Goal: Task Accomplishment & Management: Manage account settings

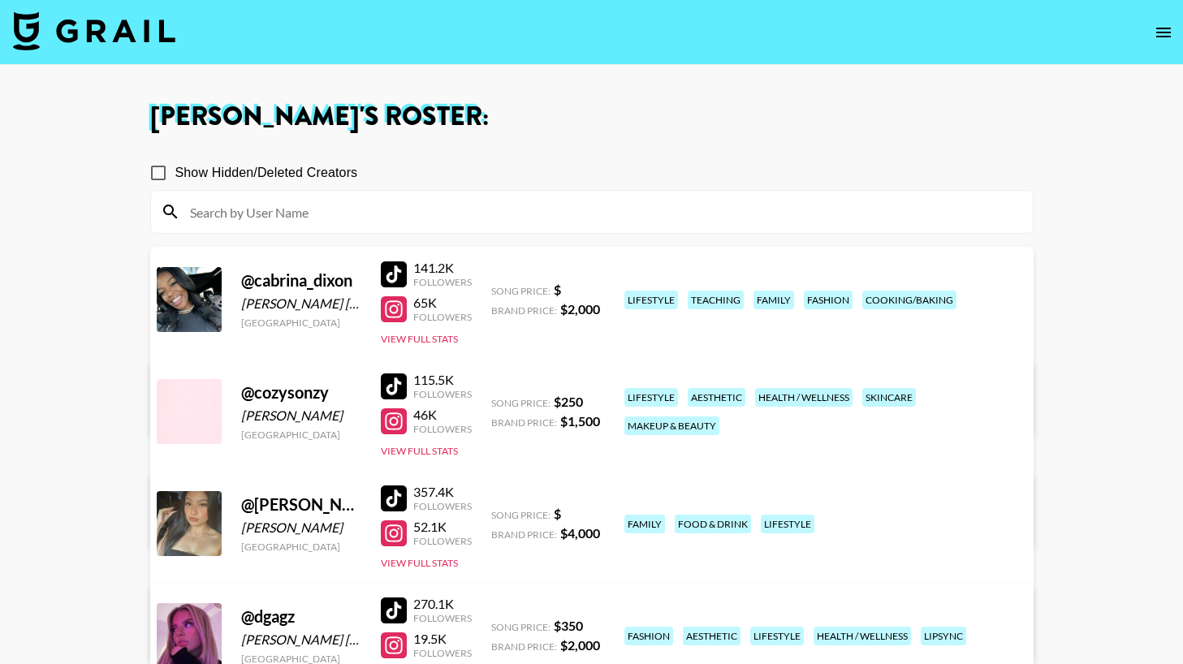
click at [597, 624] on link "View/Edit Details" at bounding box center [388, 632] width 418 height 16
click at [415, 346] on div "@ cabrina_dixon Cabrina St Louis United States 141.2K Followers 65K Followers V…" at bounding box center [591, 341] width 883 height 189
click at [412, 342] on button "View Full Stats" at bounding box center [419, 339] width 77 height 12
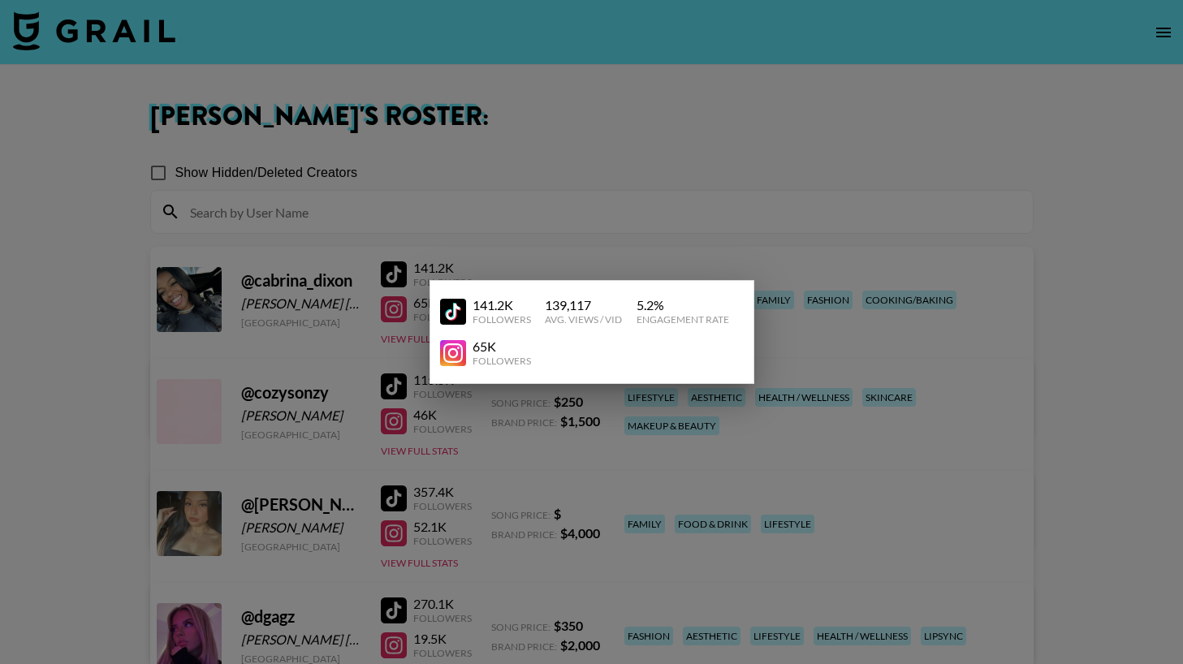
click at [452, 454] on div at bounding box center [591, 332] width 1183 height 664
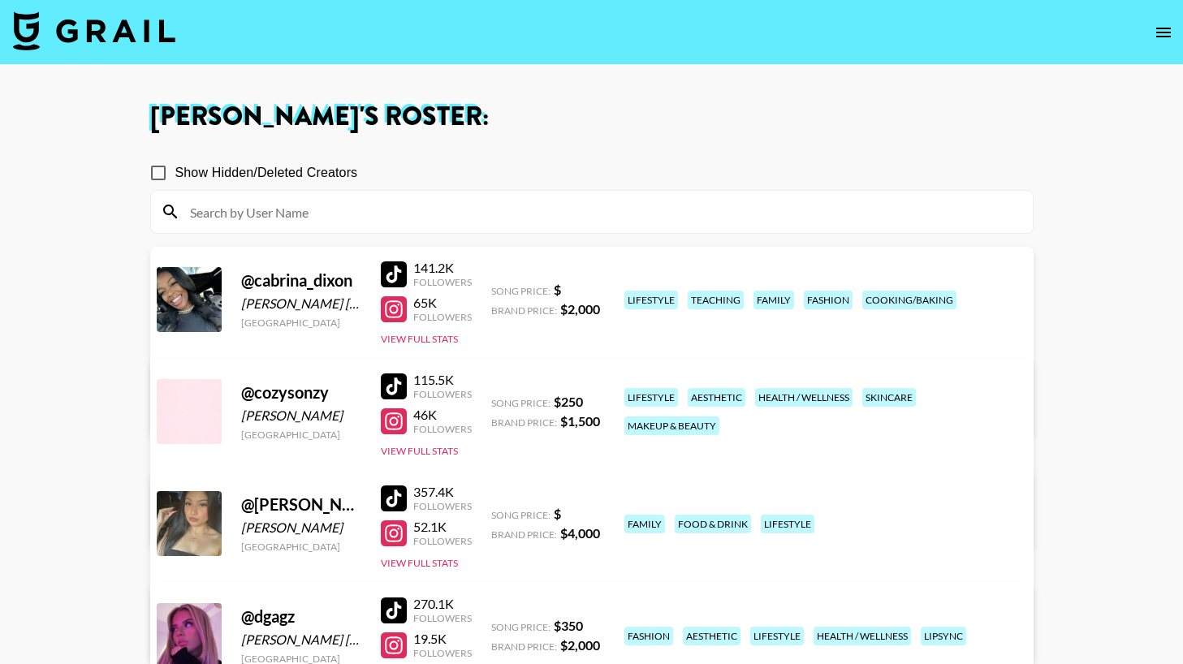
click at [597, 400] on link "View/Edit Details" at bounding box center [388, 408] width 418 height 16
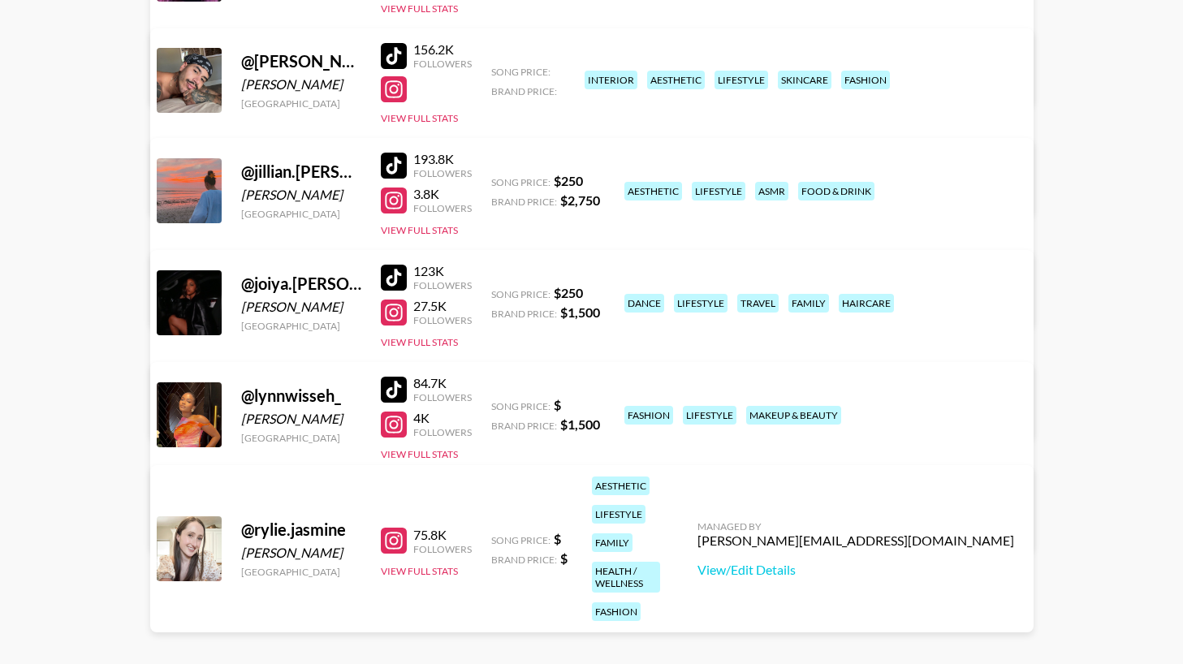
scroll to position [679, 0]
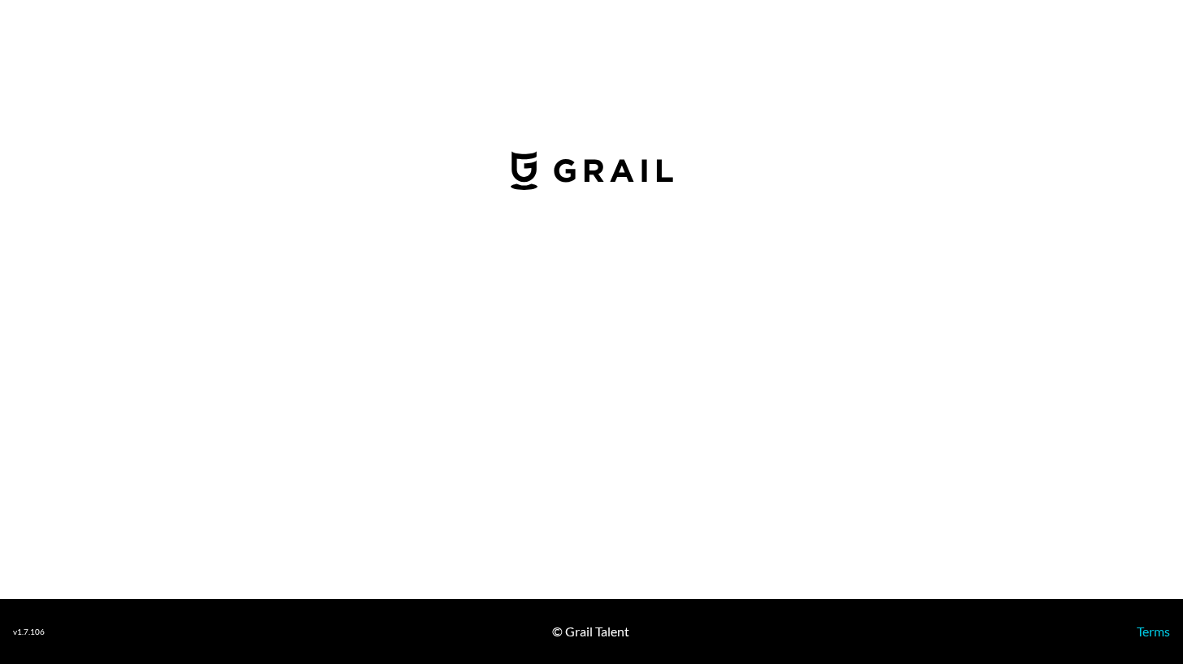
select select "USD"
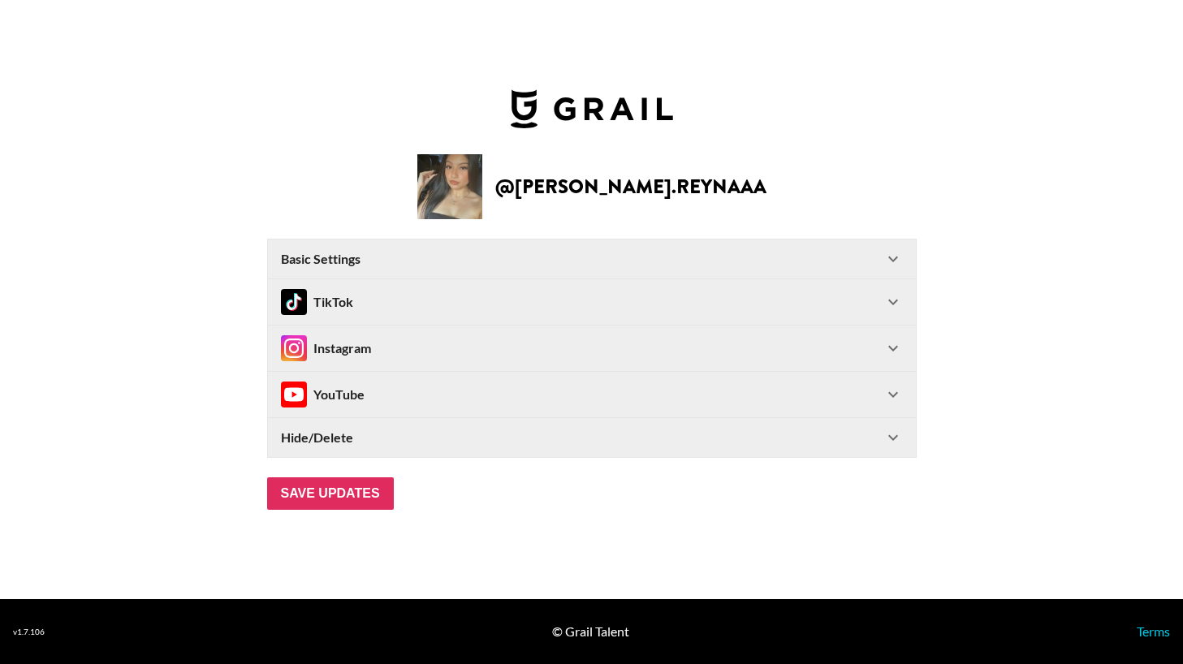
click at [403, 347] on div "Instagram" at bounding box center [582, 348] width 602 height 26
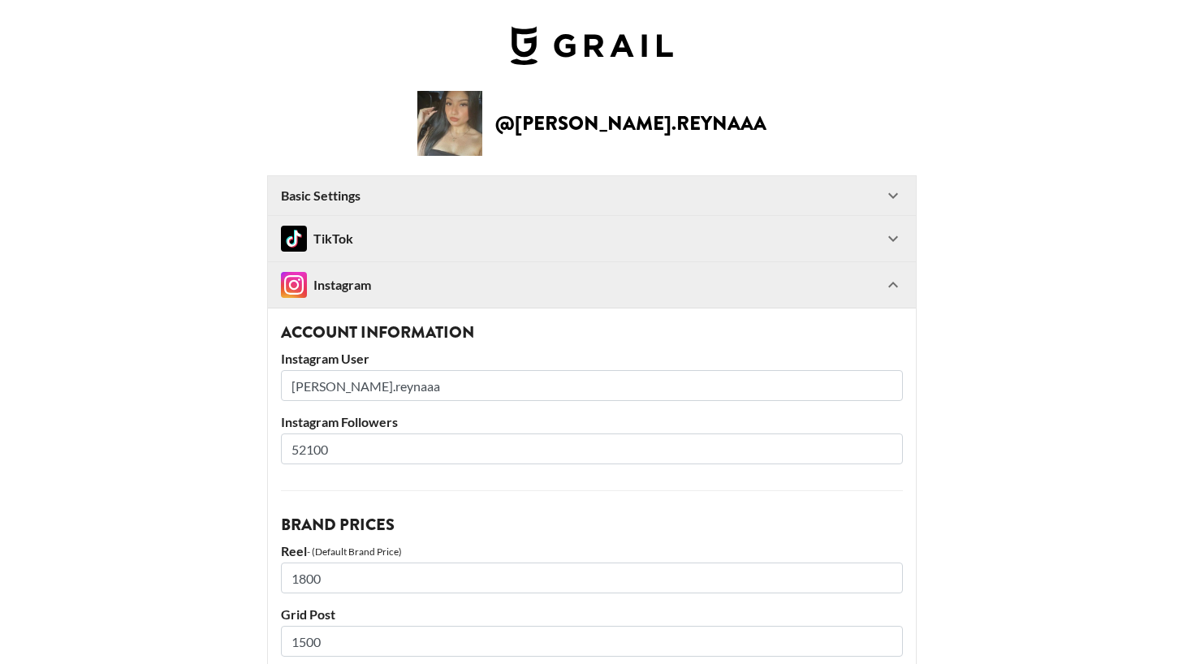
click at [389, 285] on div "Instagram" at bounding box center [582, 285] width 602 height 26
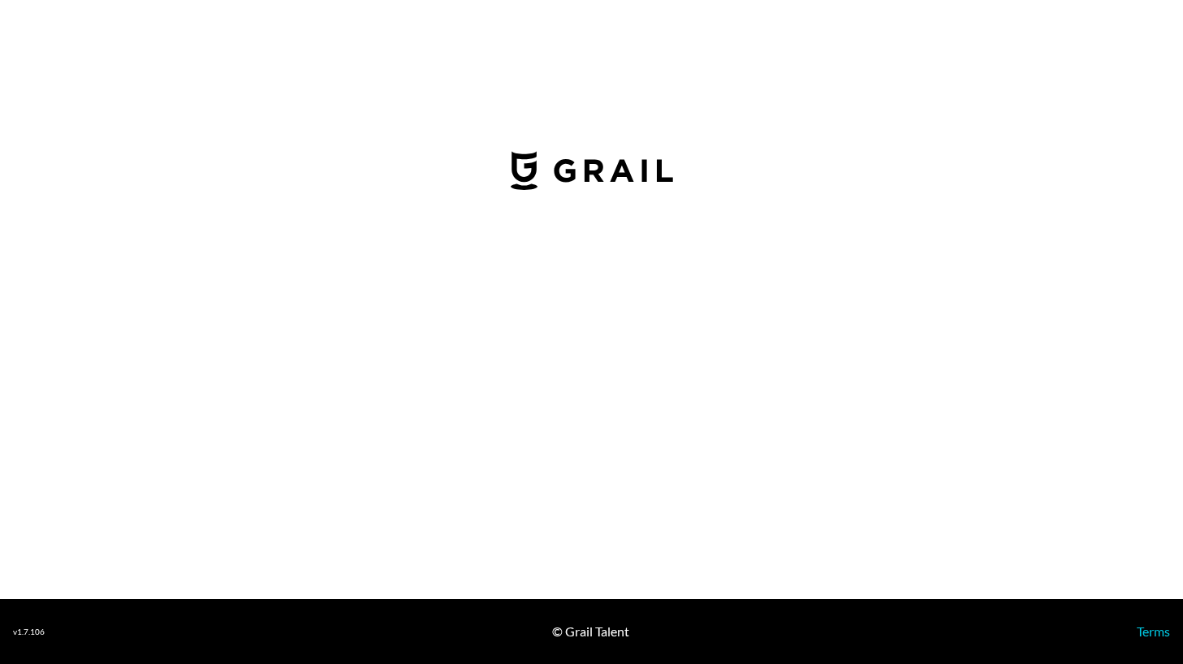
select select "USD"
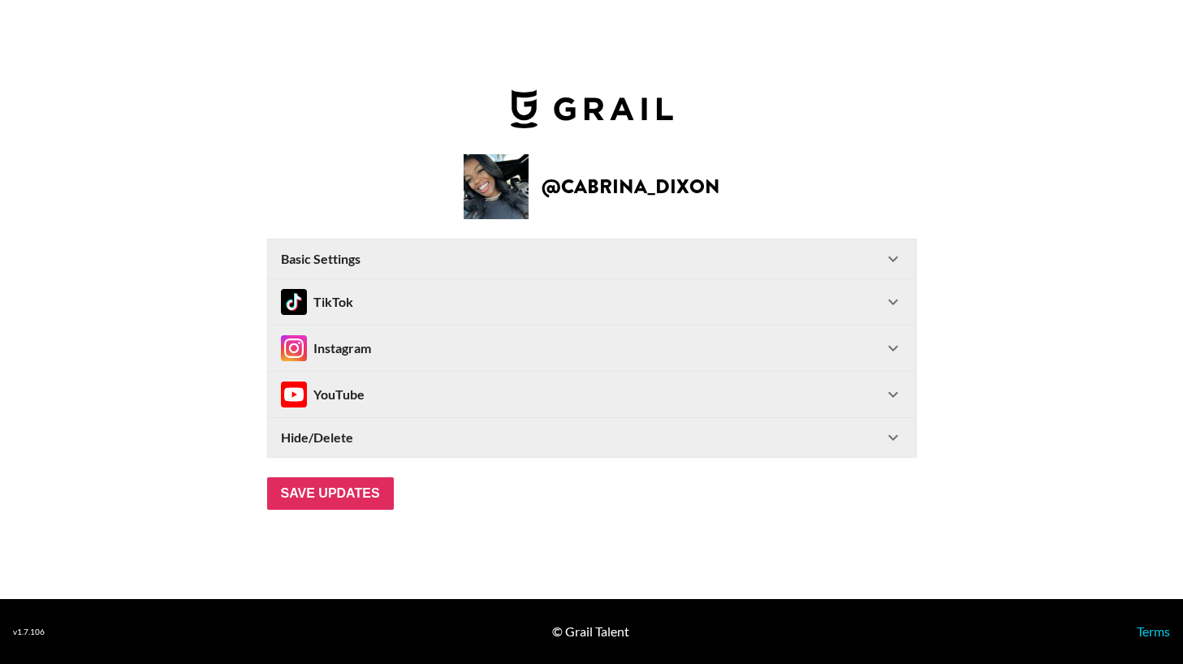
click at [554, 330] on div "Instagram" at bounding box center [592, 347] width 648 height 45
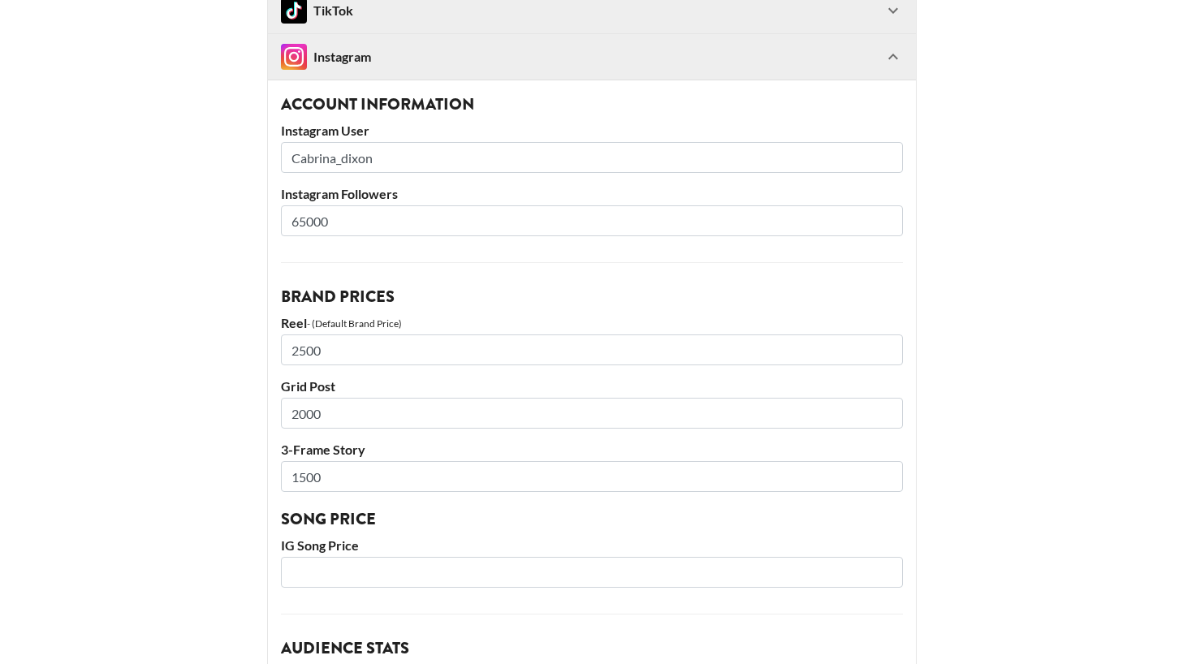
scroll to position [44, 0]
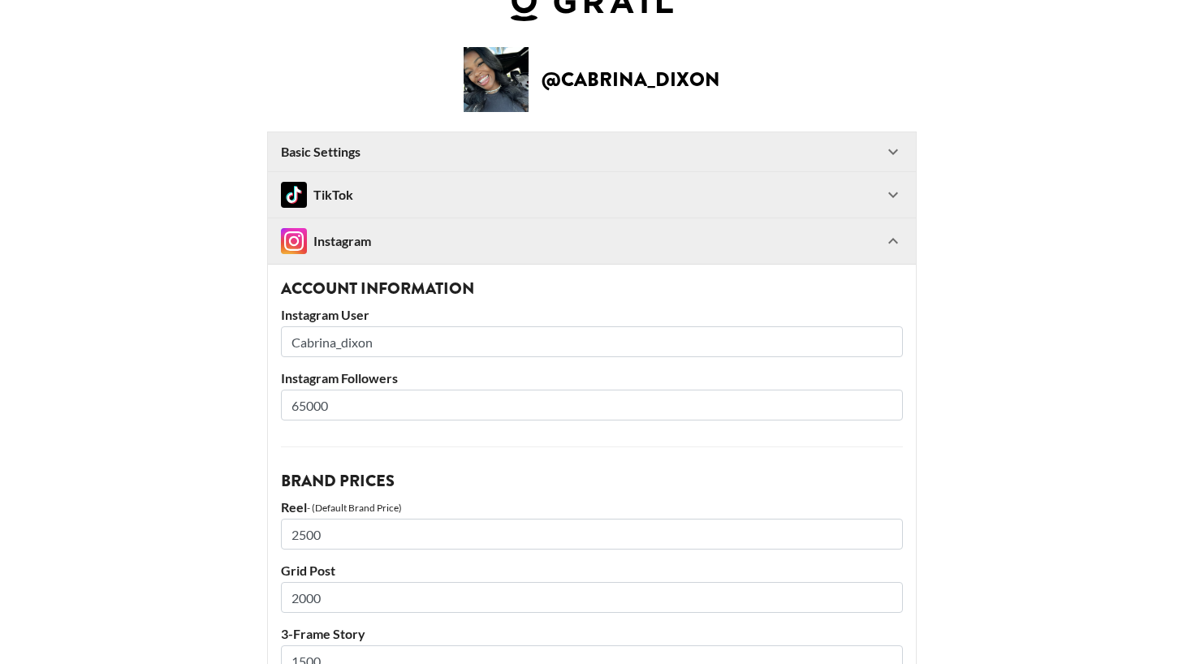
click at [566, 195] on div "TikTok" at bounding box center [582, 195] width 602 height 26
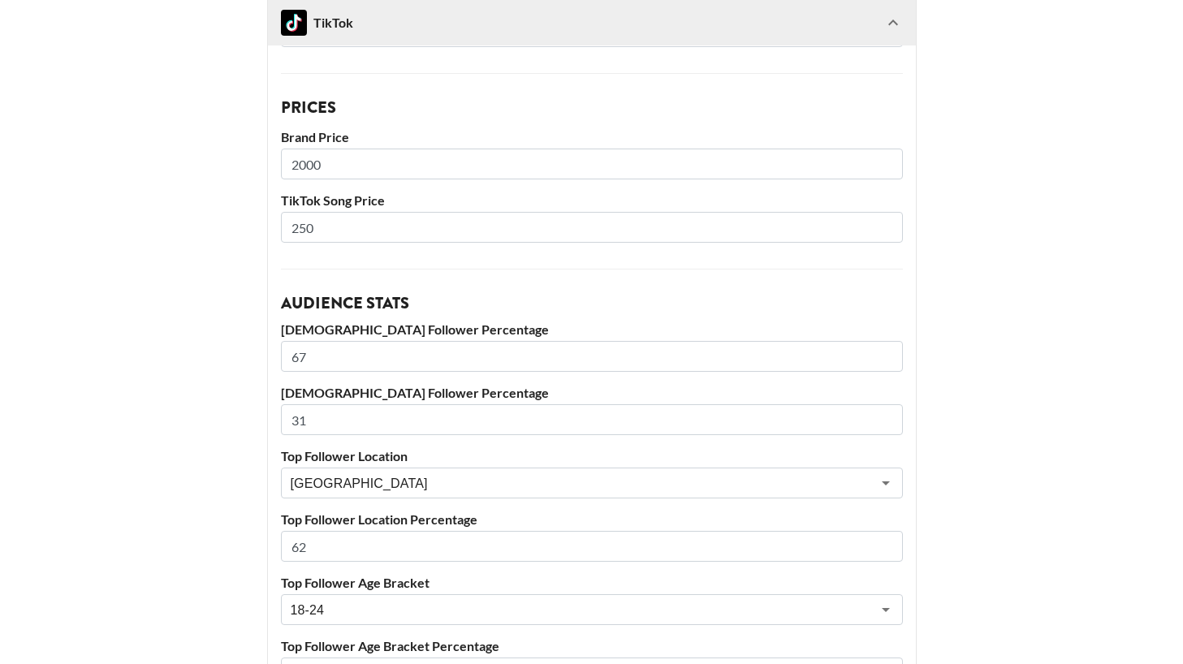
scroll to position [308, 0]
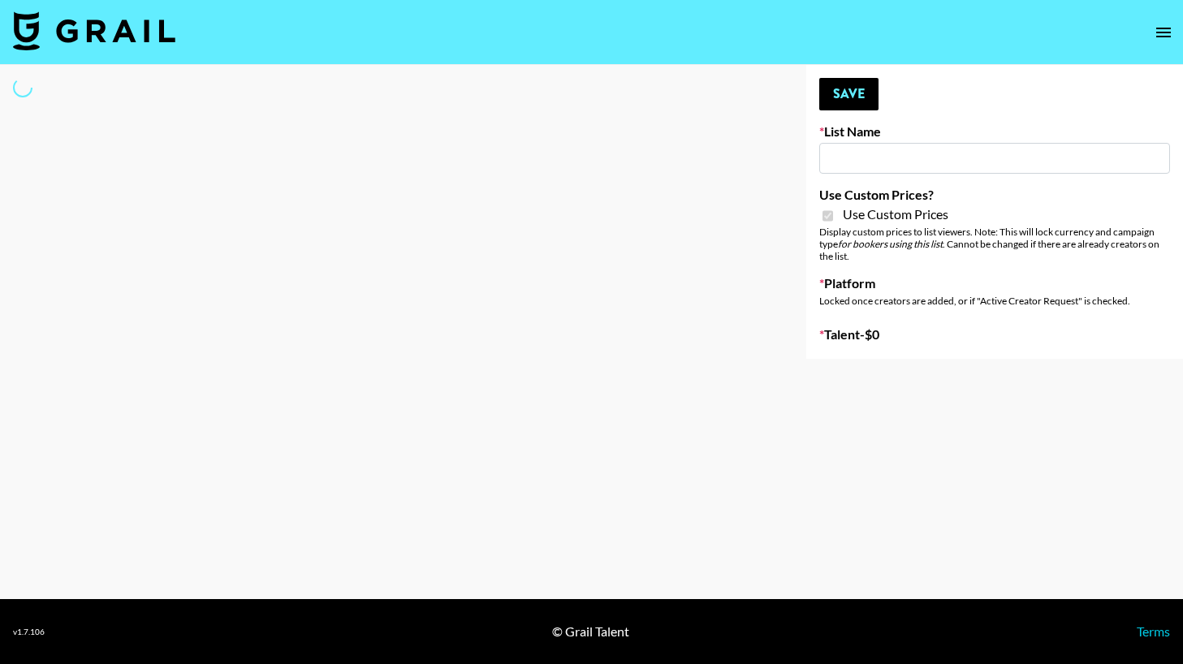
type input "Bumble (9th Oct)"
checkbox input "true"
select select "Brand"
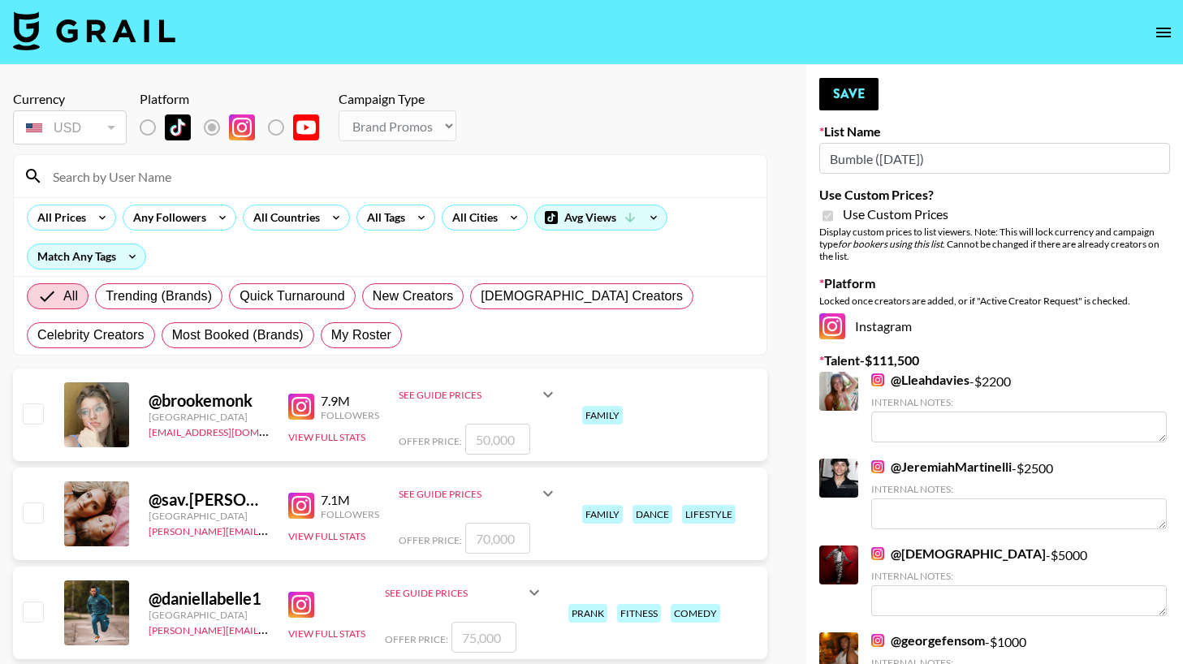
click at [200, 175] on input at bounding box center [399, 176] width 713 height 26
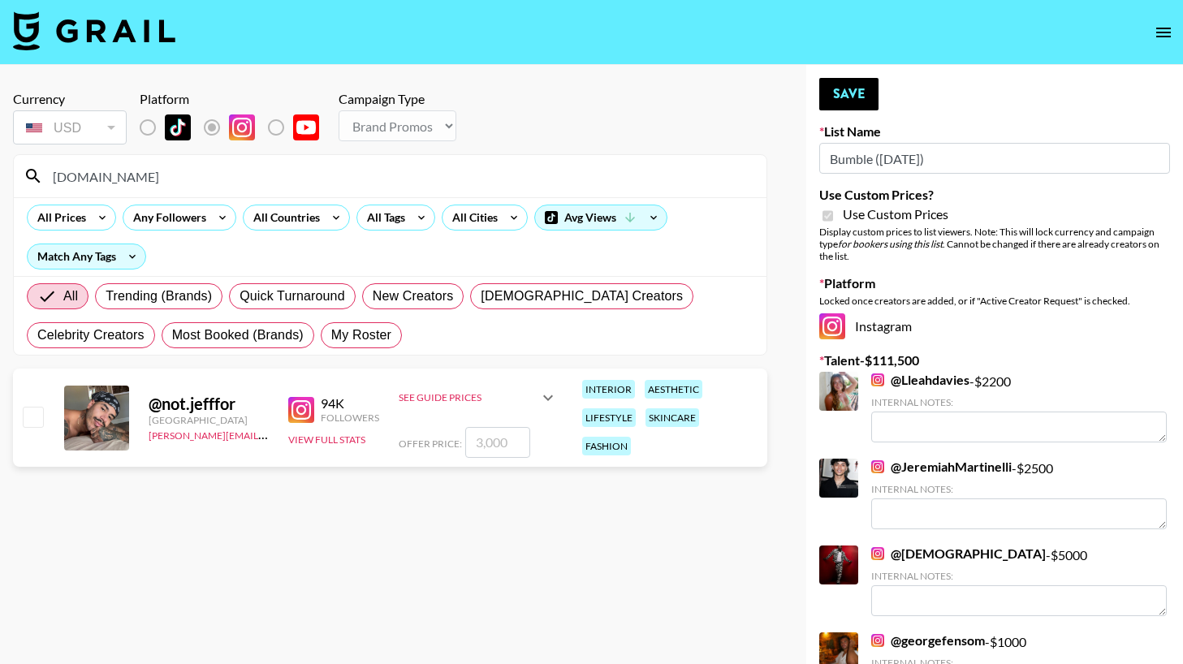
type input "jeff.fo"
click at [32, 413] on input "checkbox" at bounding box center [32, 416] width 19 height 19
checkbox input "true"
click at [873, 430] on textarea at bounding box center [1018, 426] width 295 height 31
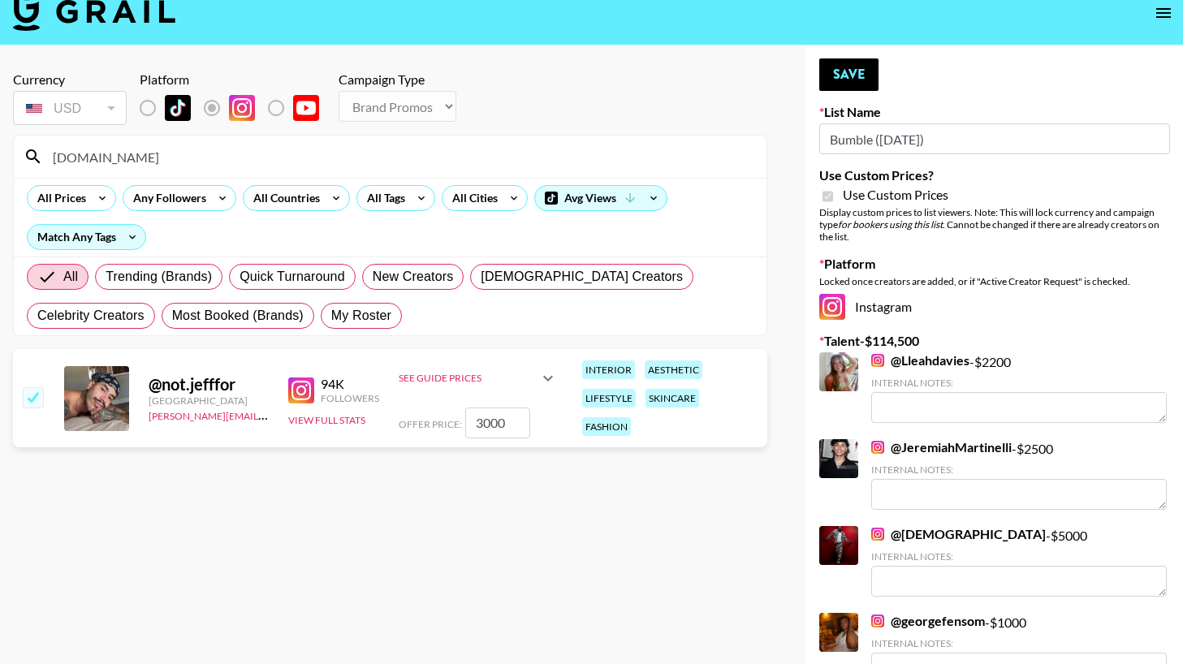
scroll to position [14, 0]
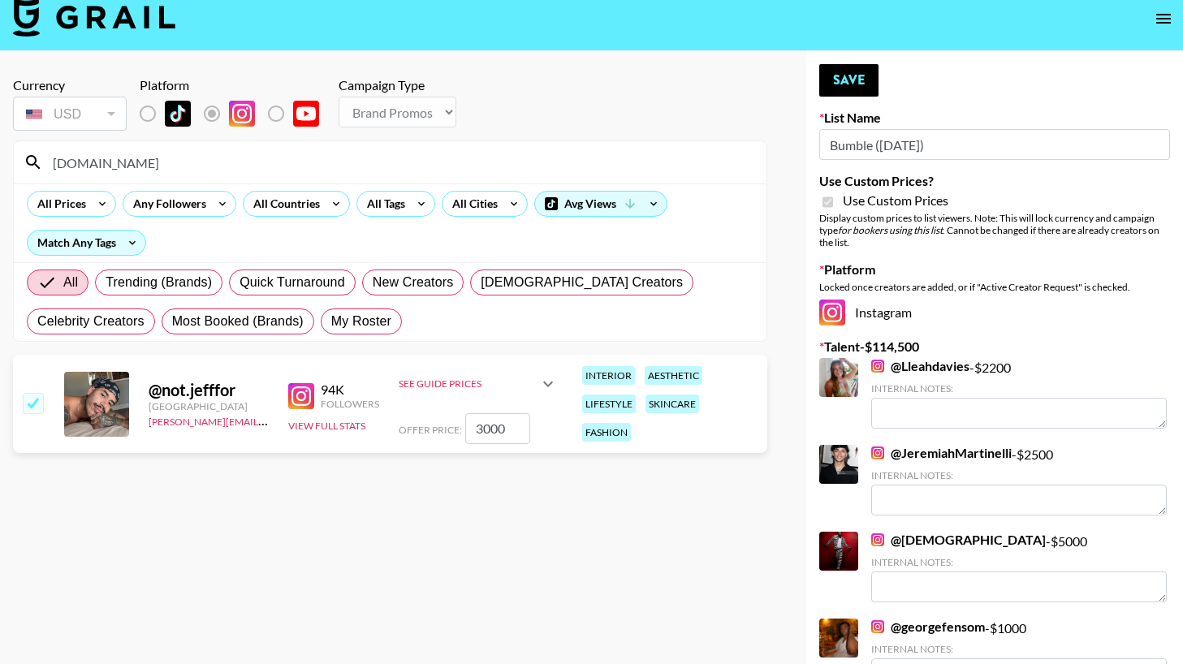
click at [510, 429] on input "3000" at bounding box center [497, 428] width 65 height 31
click at [491, 426] on input "3000" at bounding box center [497, 428] width 65 height 31
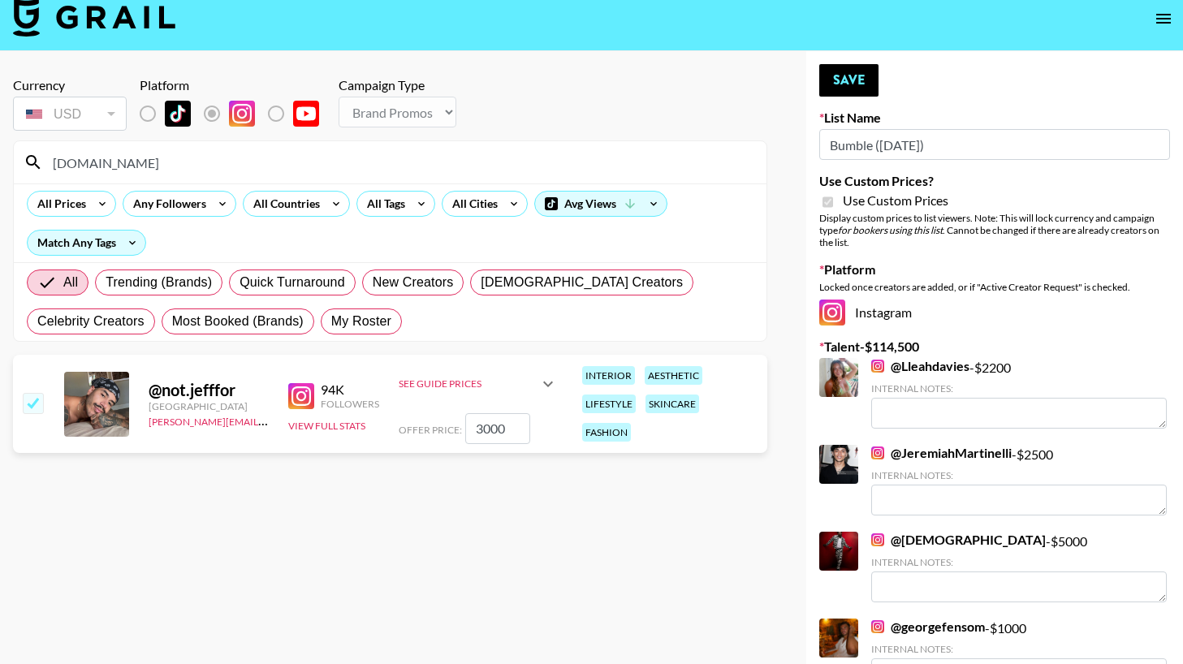
click at [491, 426] on input "3000" at bounding box center [497, 428] width 65 height 31
type input "5000"
click at [865, 85] on button "Save" at bounding box center [848, 80] width 59 height 32
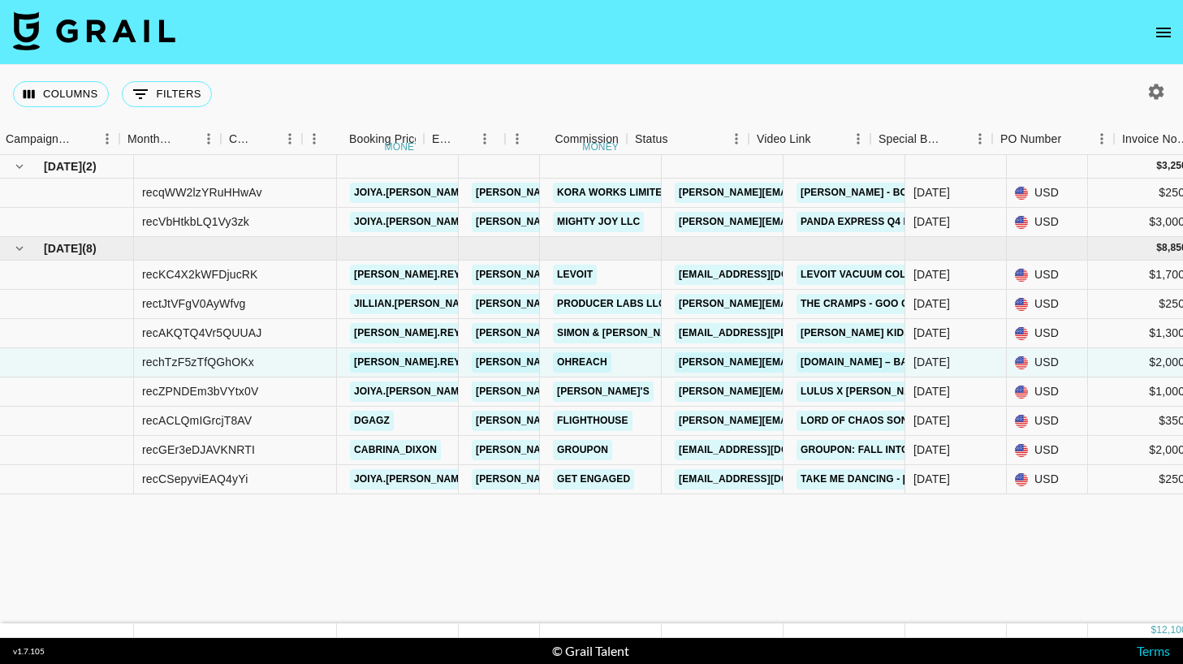
scroll to position [0, 786]
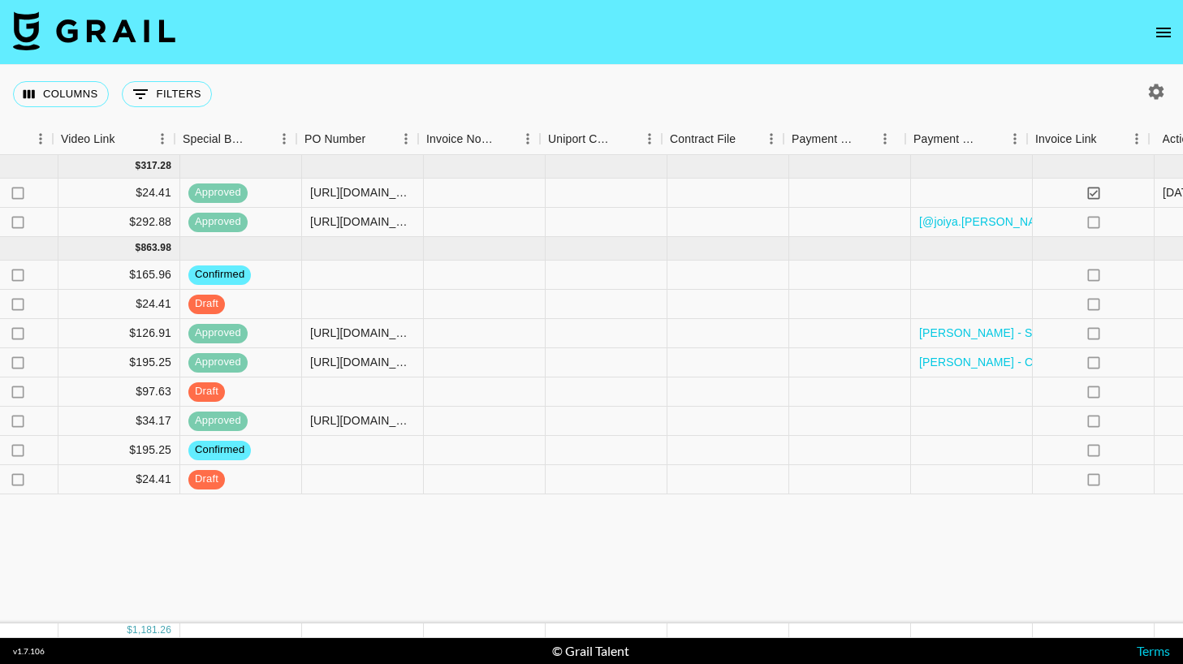
scroll to position [0, 1512]
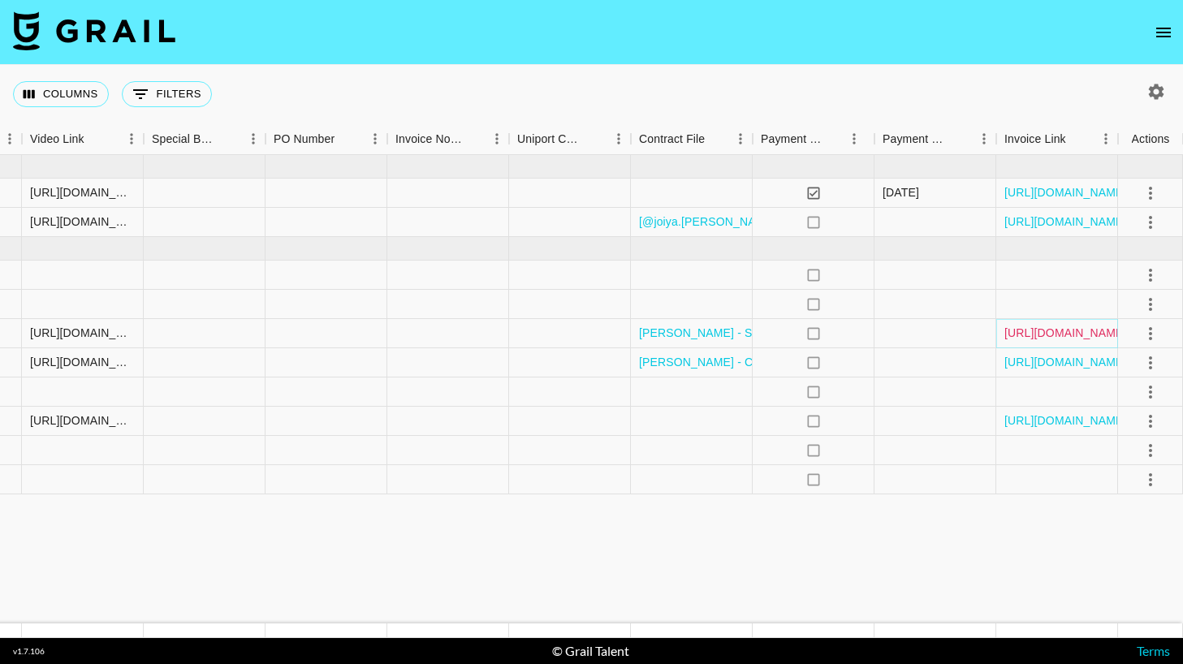
click at [1085, 330] on link "[URL][DOMAIN_NAME]" at bounding box center [1065, 333] width 123 height 16
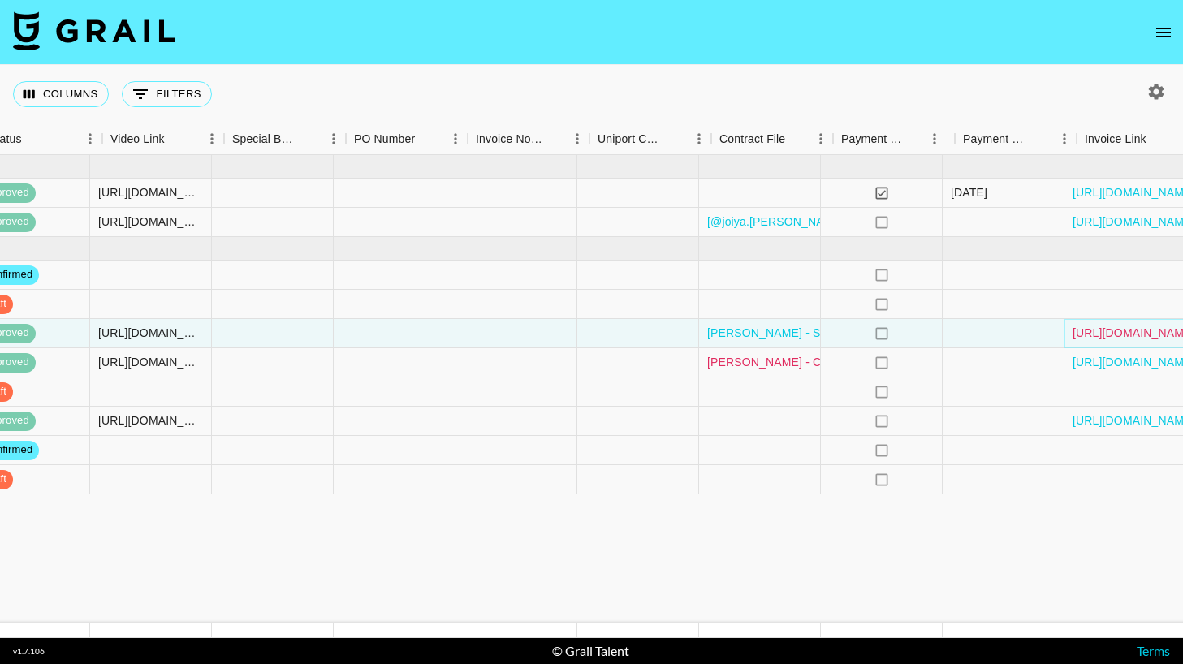
scroll to position [0, 1471]
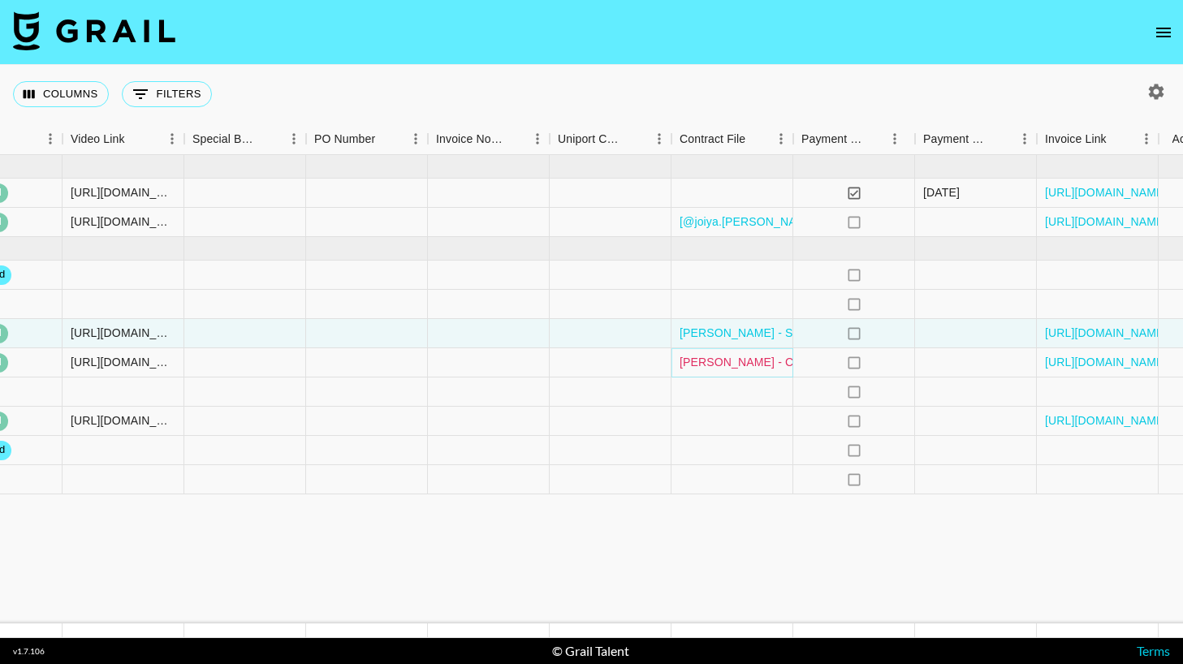
click at [730, 359] on link "[PERSON_NAME] - Creator Services Agreement (1) (signed).pdf" at bounding box center [846, 362] width 334 height 16
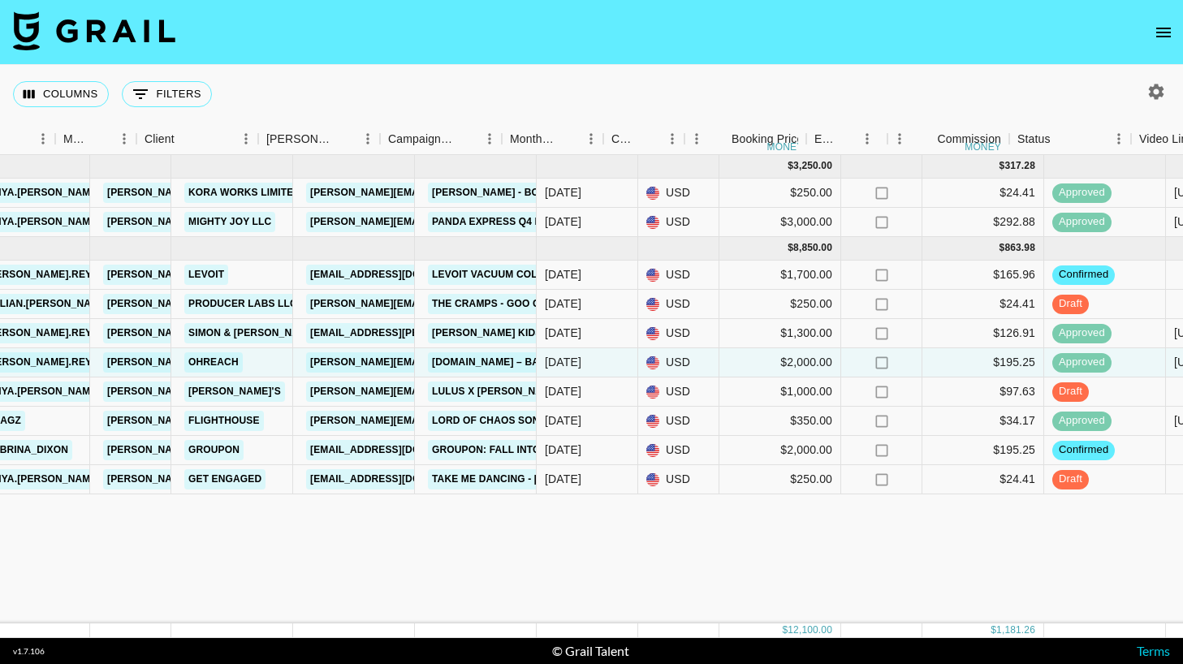
scroll to position [0, 411]
